Goal: Complete application form

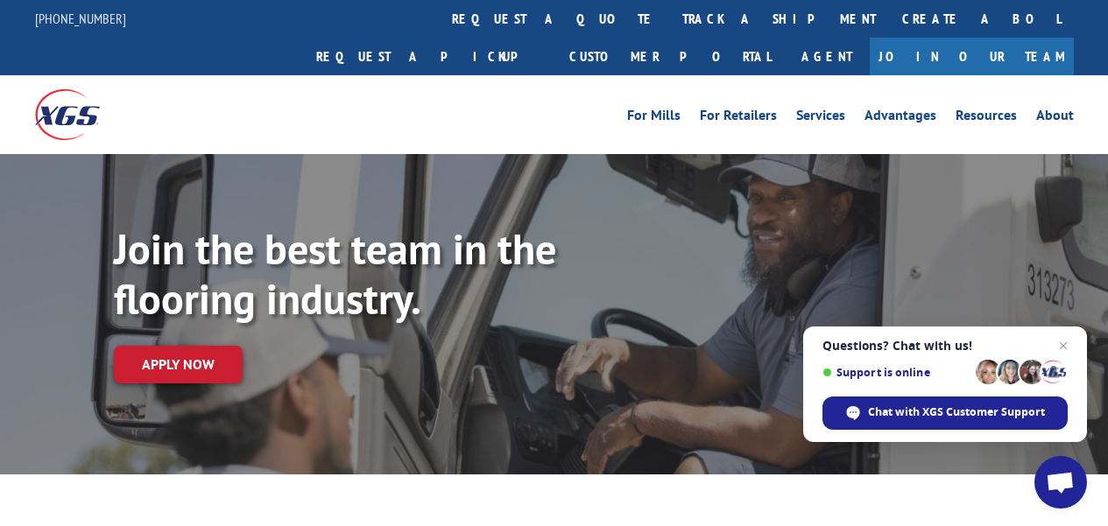
scroll to position [120, 0]
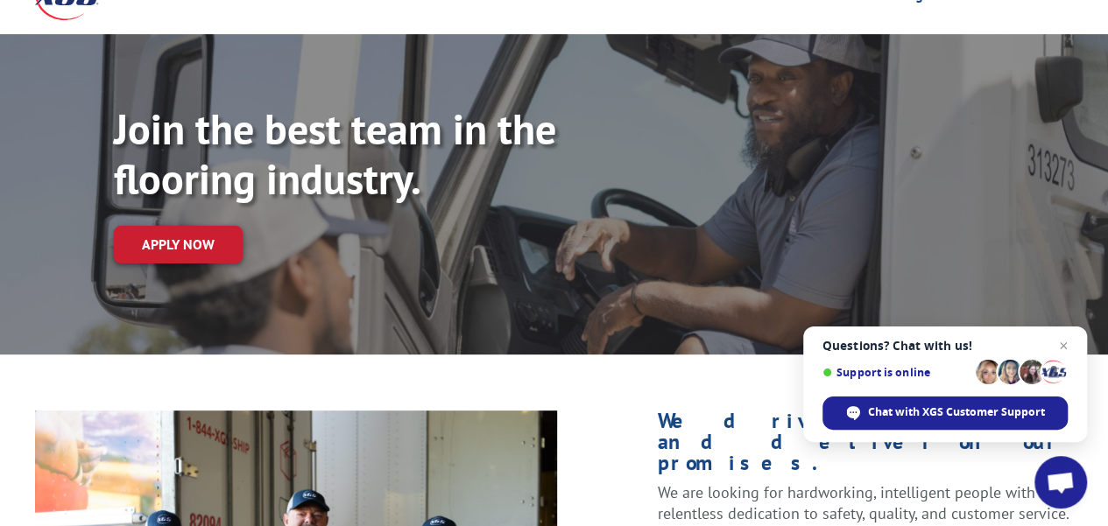
click at [168, 226] on link "Apply now" at bounding box center [178, 245] width 129 height 38
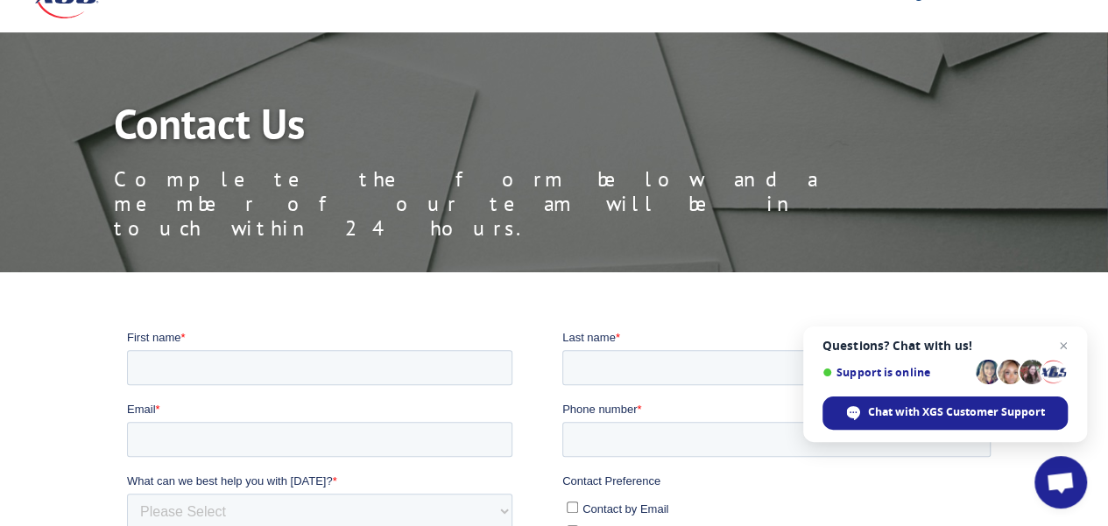
scroll to position [90, 0]
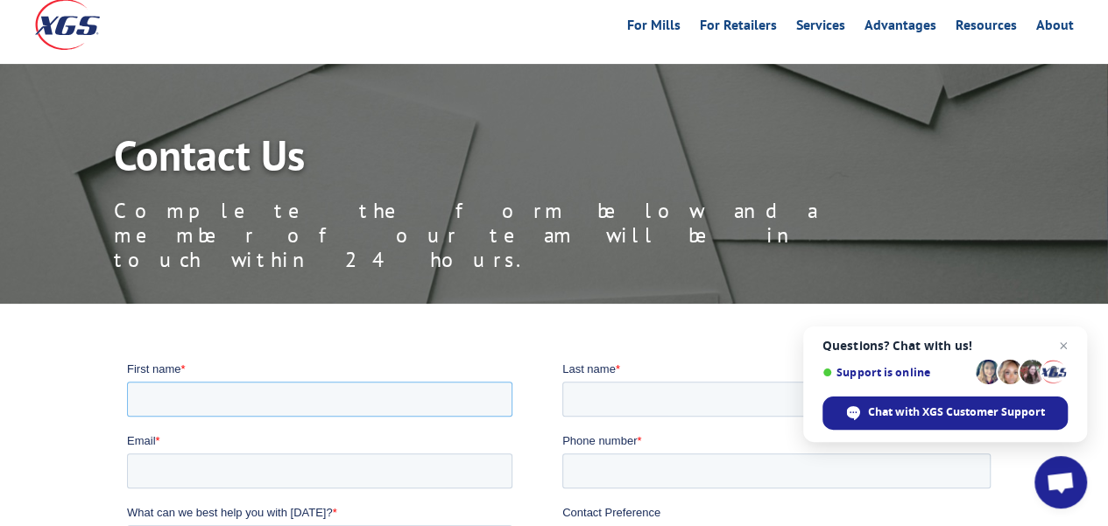
click at [424, 387] on input "First name *" at bounding box center [318, 398] width 385 height 35
type input "Caleb"
click at [600, 397] on input "Last name *" at bounding box center [775, 398] width 428 height 35
type input "Santi"
click at [611, 471] on input "Phone number *" at bounding box center [775, 470] width 428 height 35
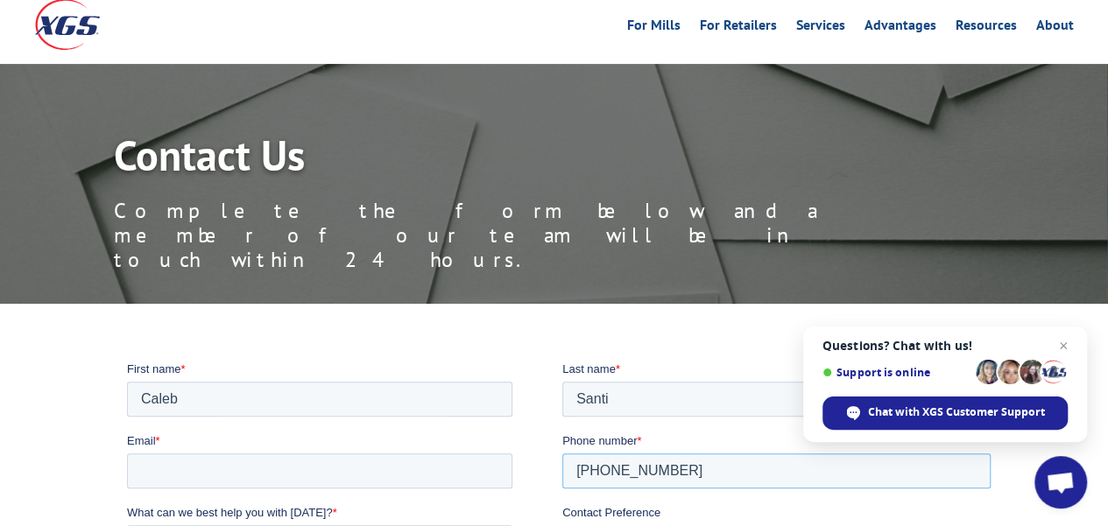
type input "[PHONE_NUMBER]"
click at [477, 469] on input "Email *" at bounding box center [318, 470] width 385 height 35
type input "[EMAIL_ADDRESS][DOMAIN_NAME]"
click at [457, 508] on label "What can we best help you with [DATE]? *" at bounding box center [343, 513] width 435 height 18
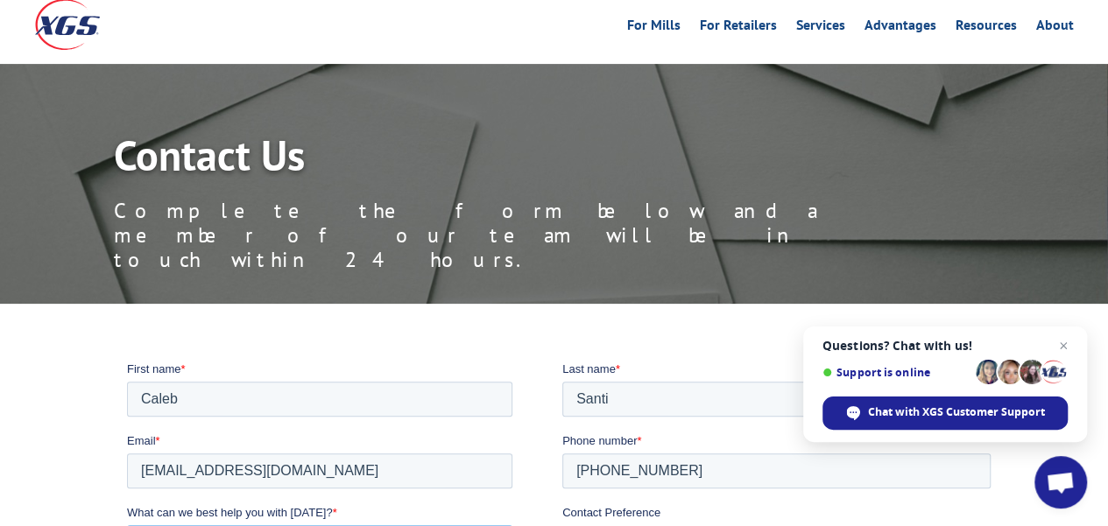
select select "Human Resources"
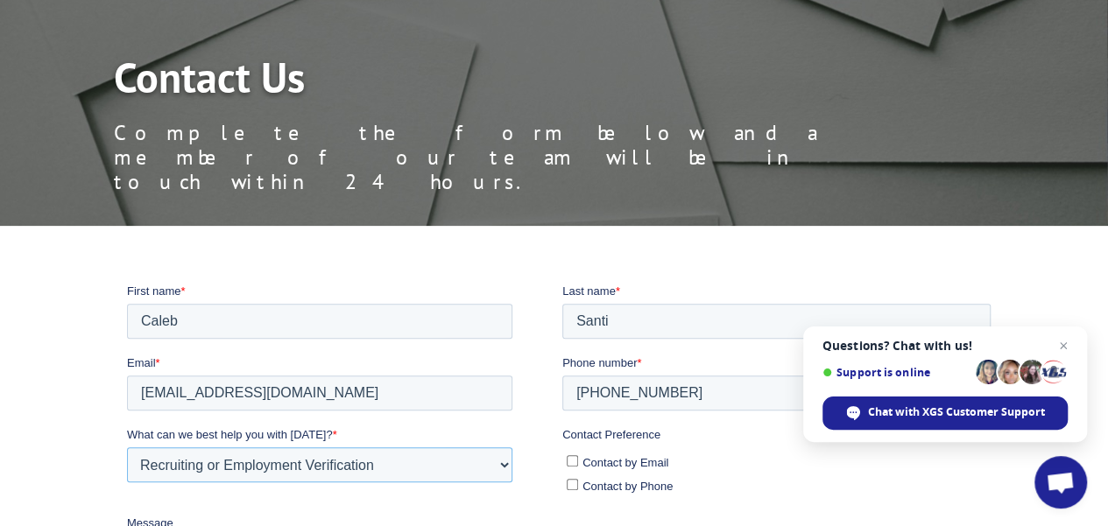
scroll to position [169, 0]
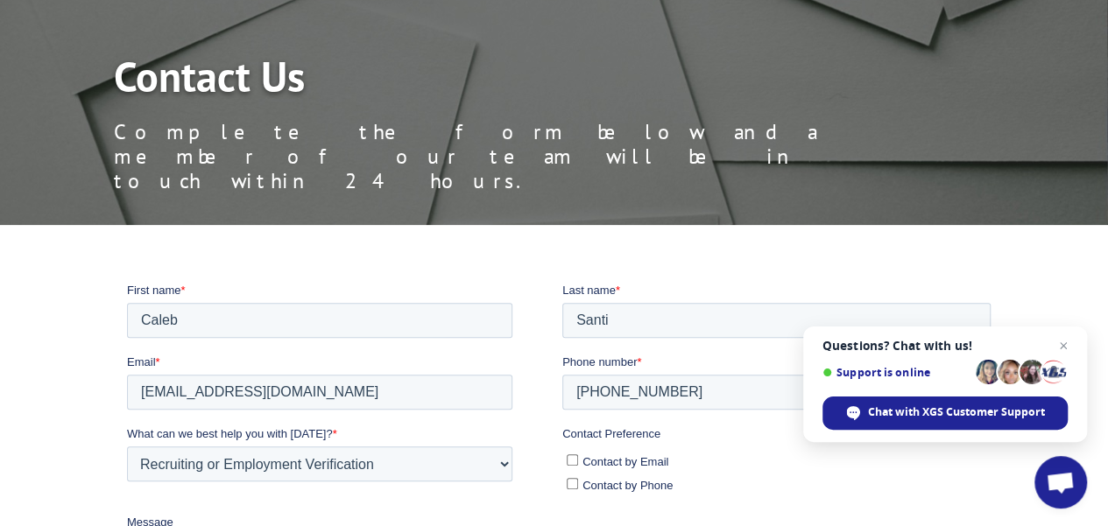
click at [602, 456] on span "Contact by Email" at bounding box center [625, 461] width 86 height 13
click at [577, 456] on input "Contact by Email" at bounding box center [571, 459] width 11 height 11
checkbox input "true"
paste textarea "Dockworker/Forklift Operator"
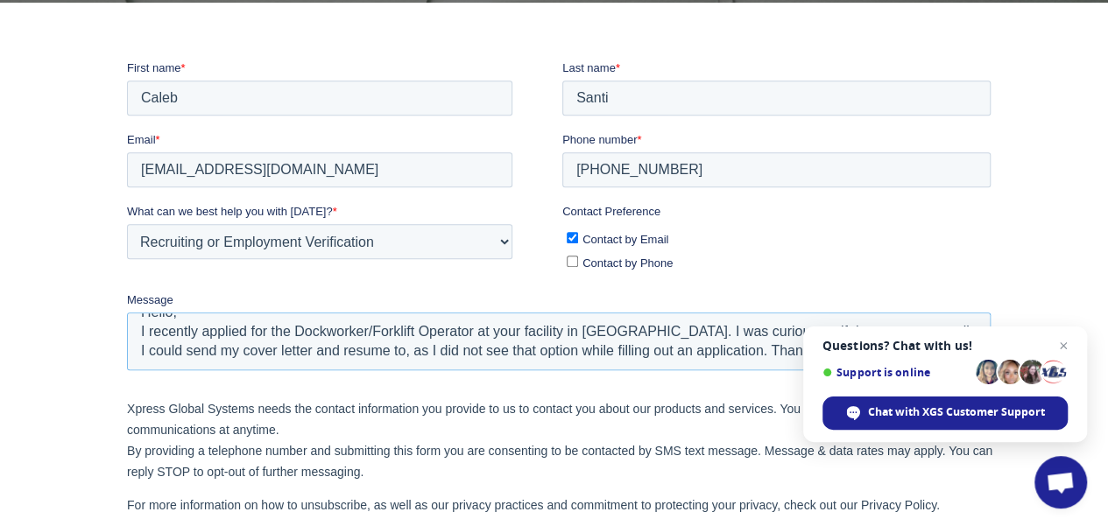
scroll to position [399, 0]
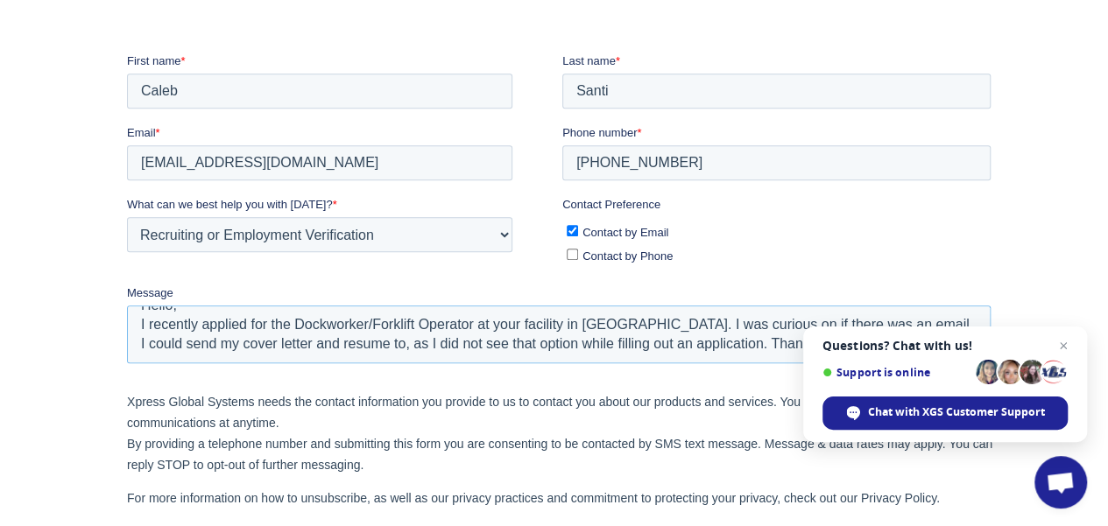
type textarea "Hello, I recently applied for the Dockworker/Forklift Operator at your facility…"
click at [1065, 344] on span "Open chat" at bounding box center [1063, 345] width 21 height 21
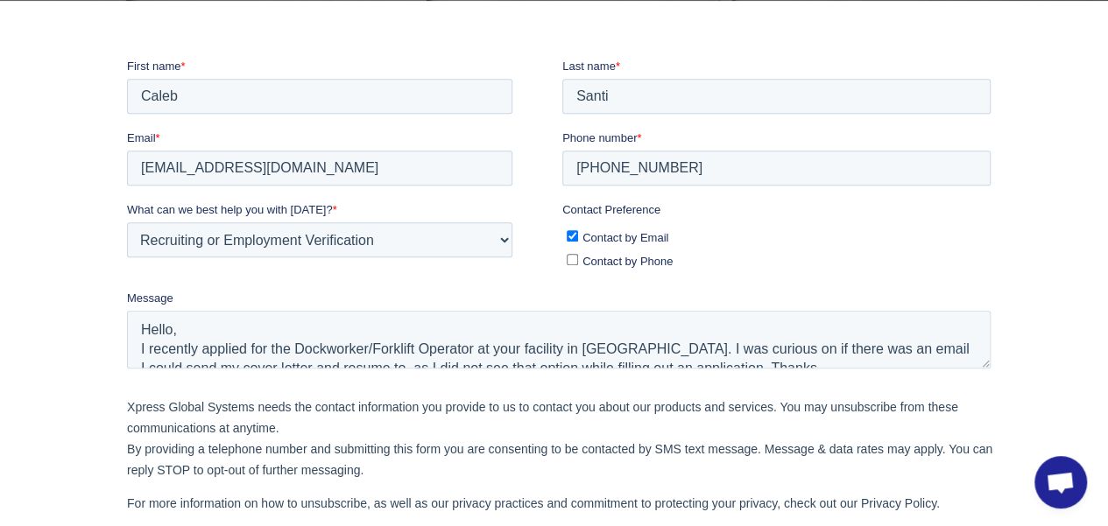
scroll to position [403, 0]
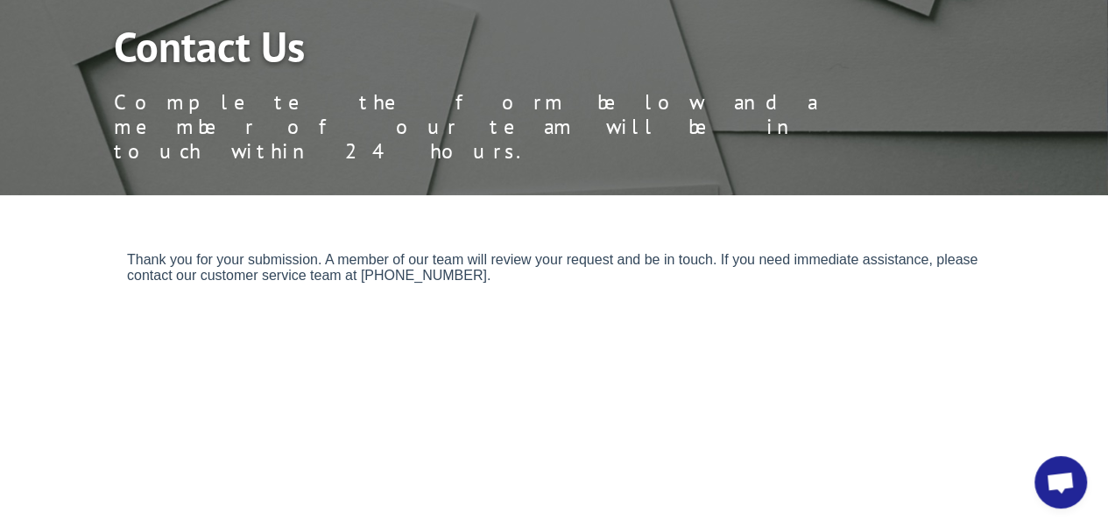
scroll to position [200, 0]
